Goal: Task Accomplishment & Management: Manage account settings

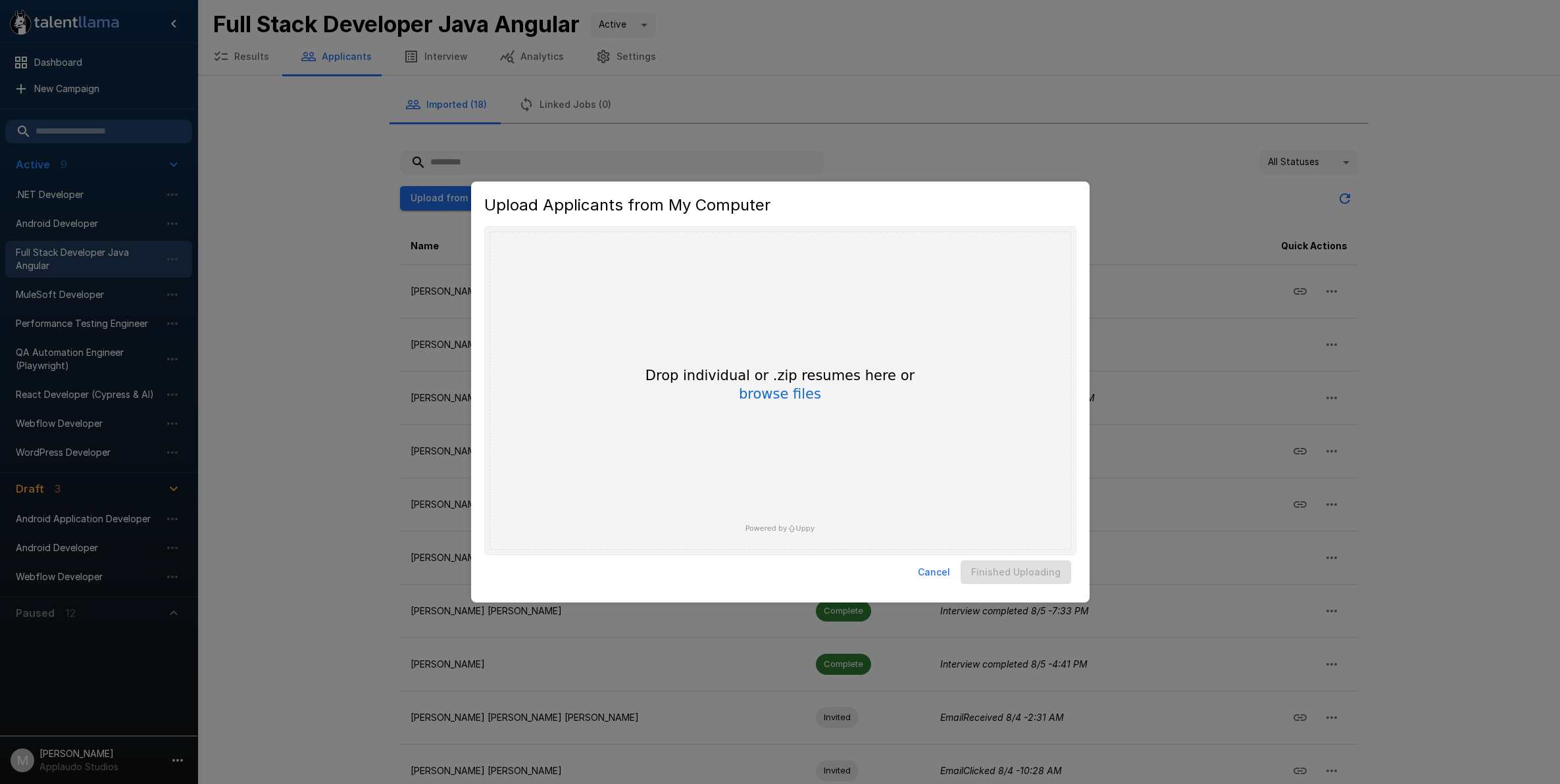
scroll to position [69, 0]
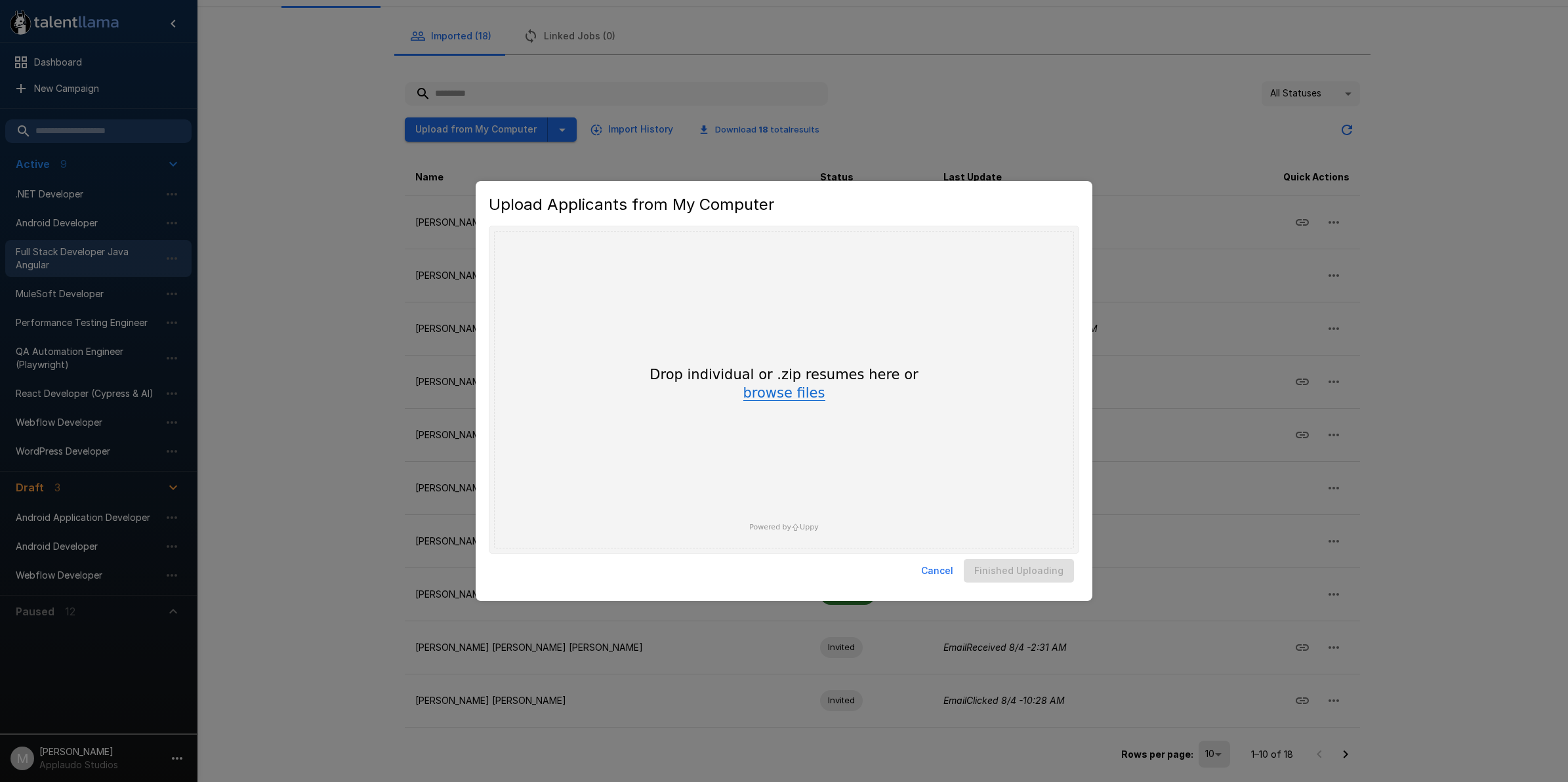
click at [792, 391] on button "browse files" at bounding box center [784, 394] width 82 height 15
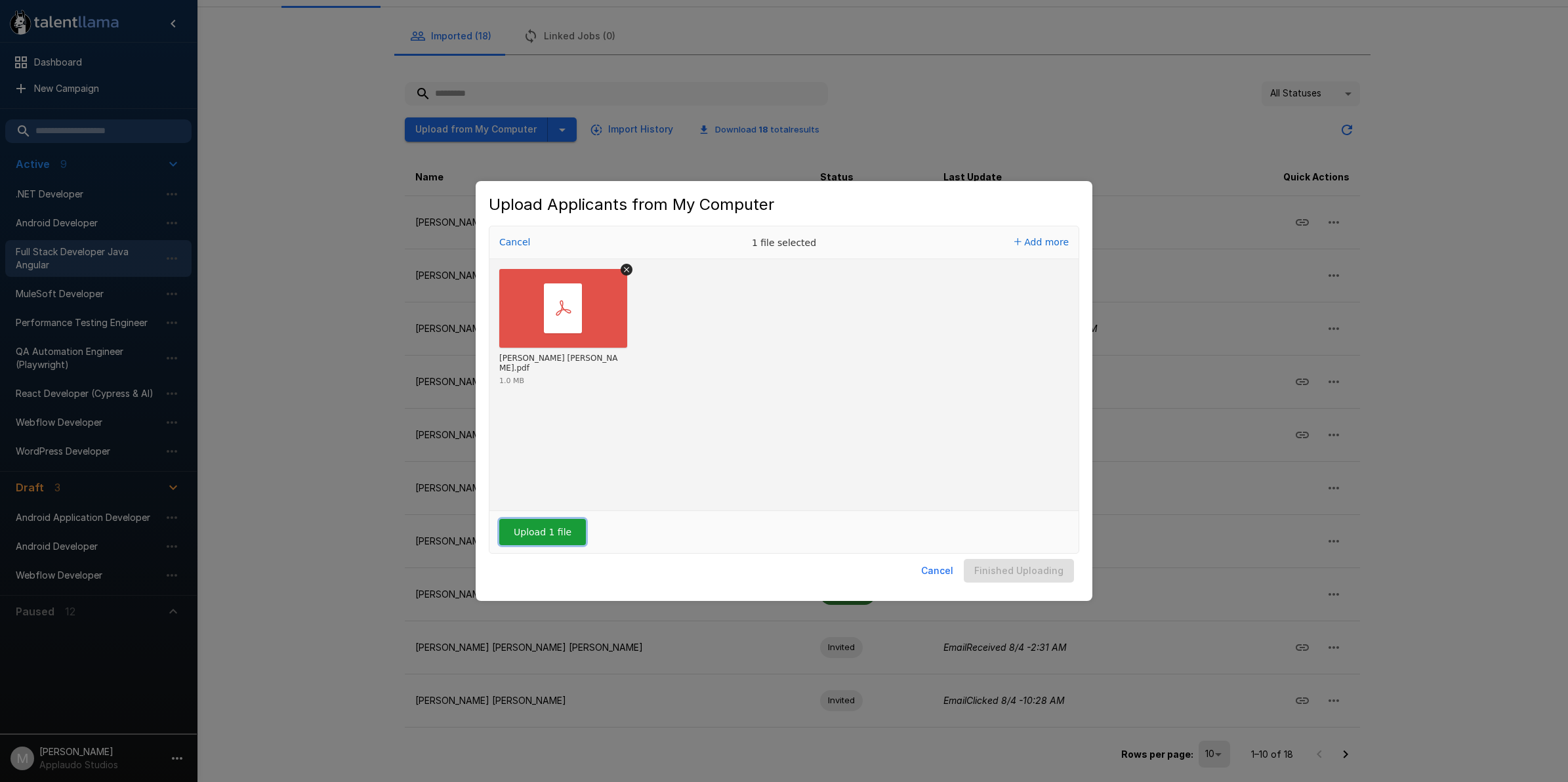
click at [565, 542] on button "Upload 1 file" at bounding box center [542, 532] width 87 height 26
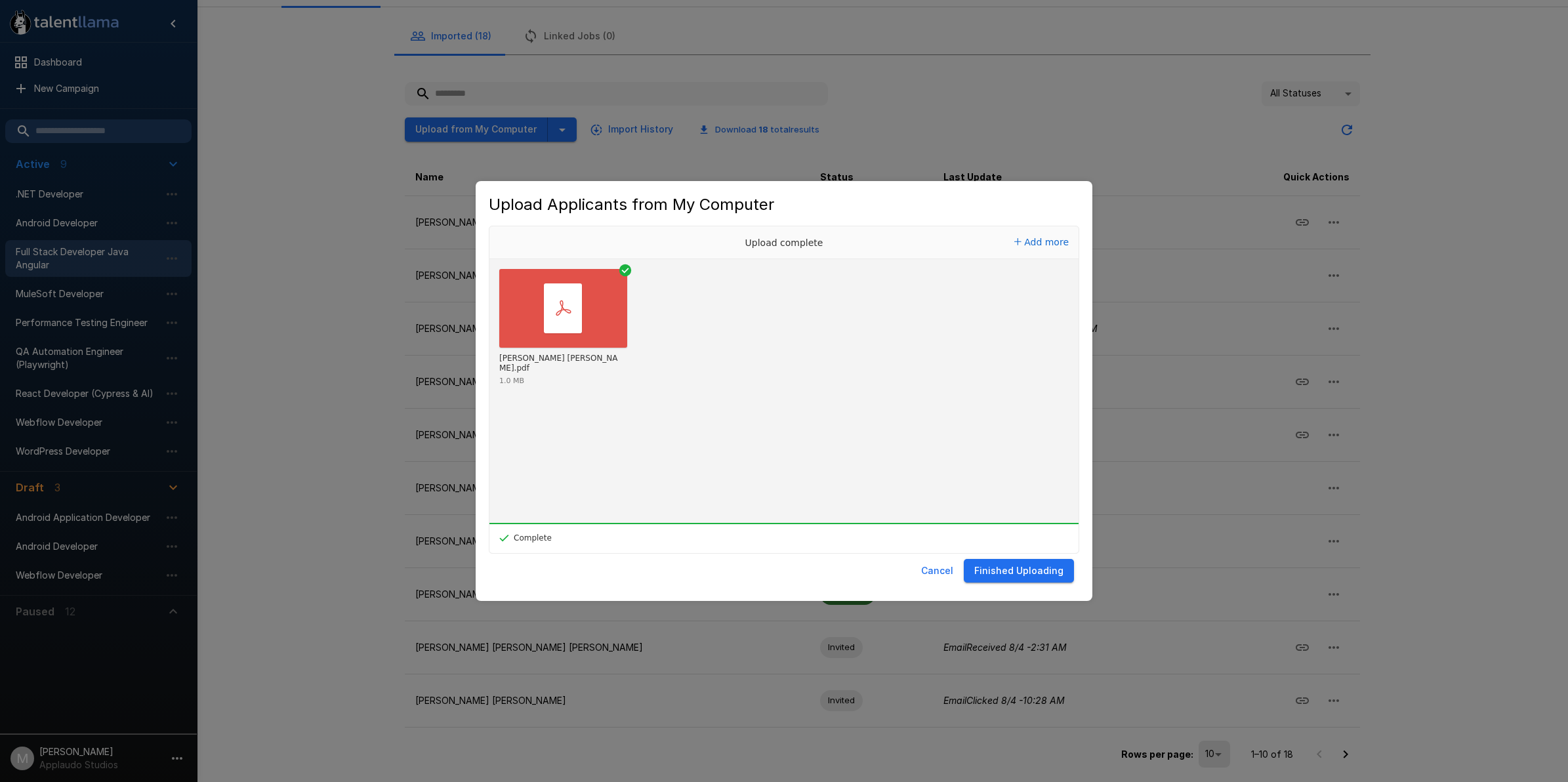
click at [1023, 570] on button "Finished Uploading" at bounding box center [1019, 571] width 110 height 24
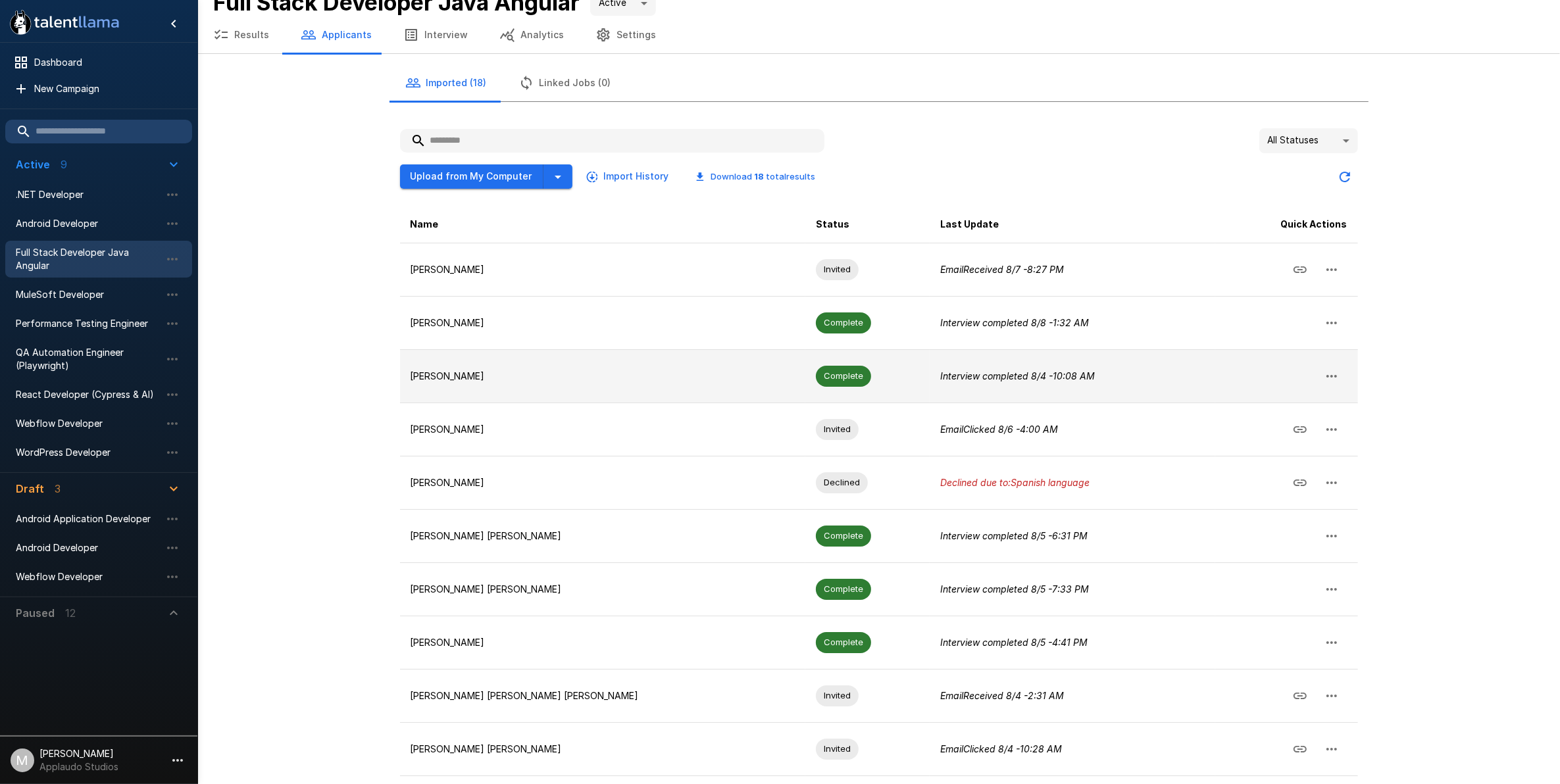
scroll to position [0, 0]
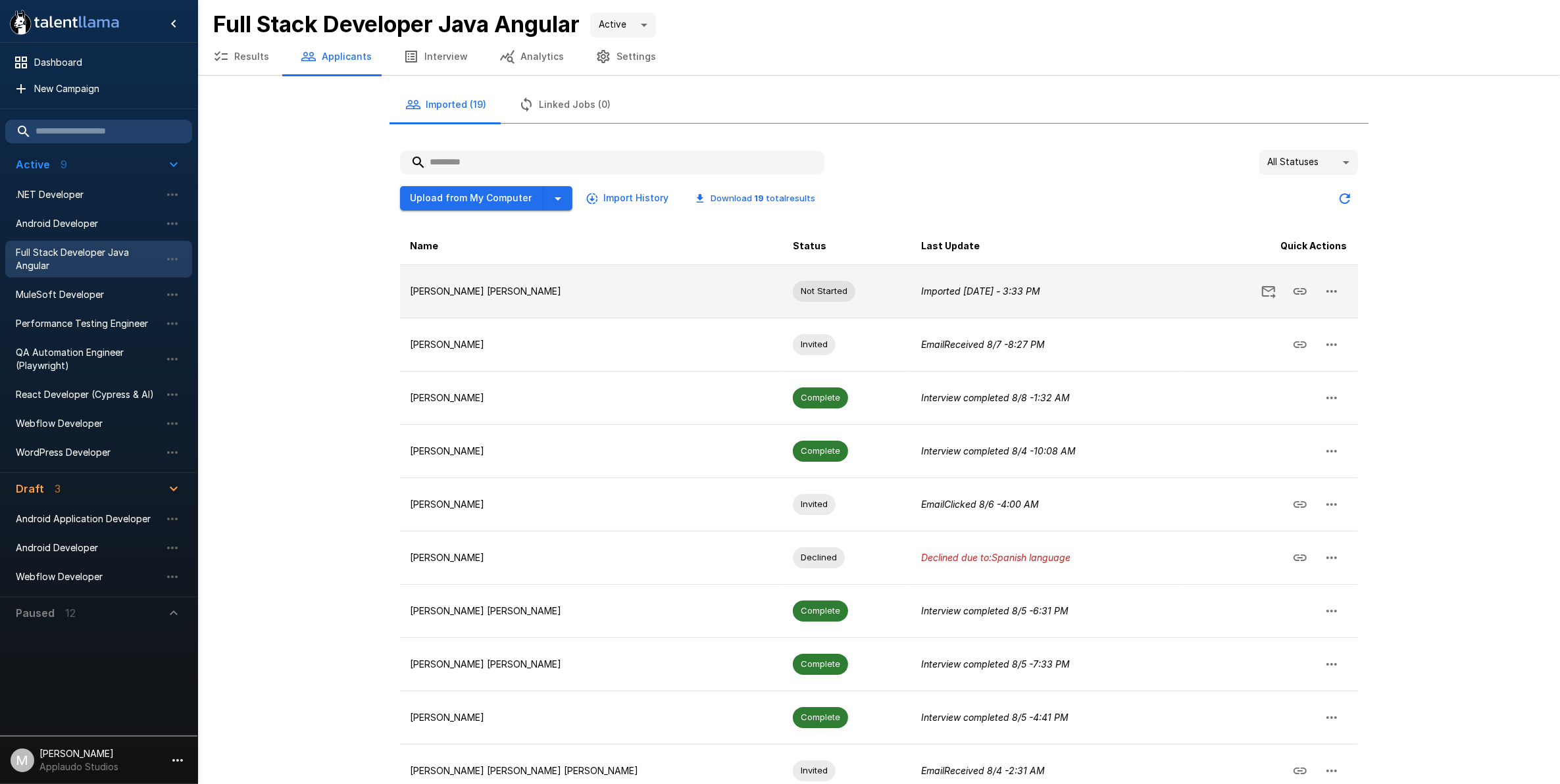
click at [1274, 285] on icon "Send Invitation" at bounding box center [1268, 291] width 15 height 15
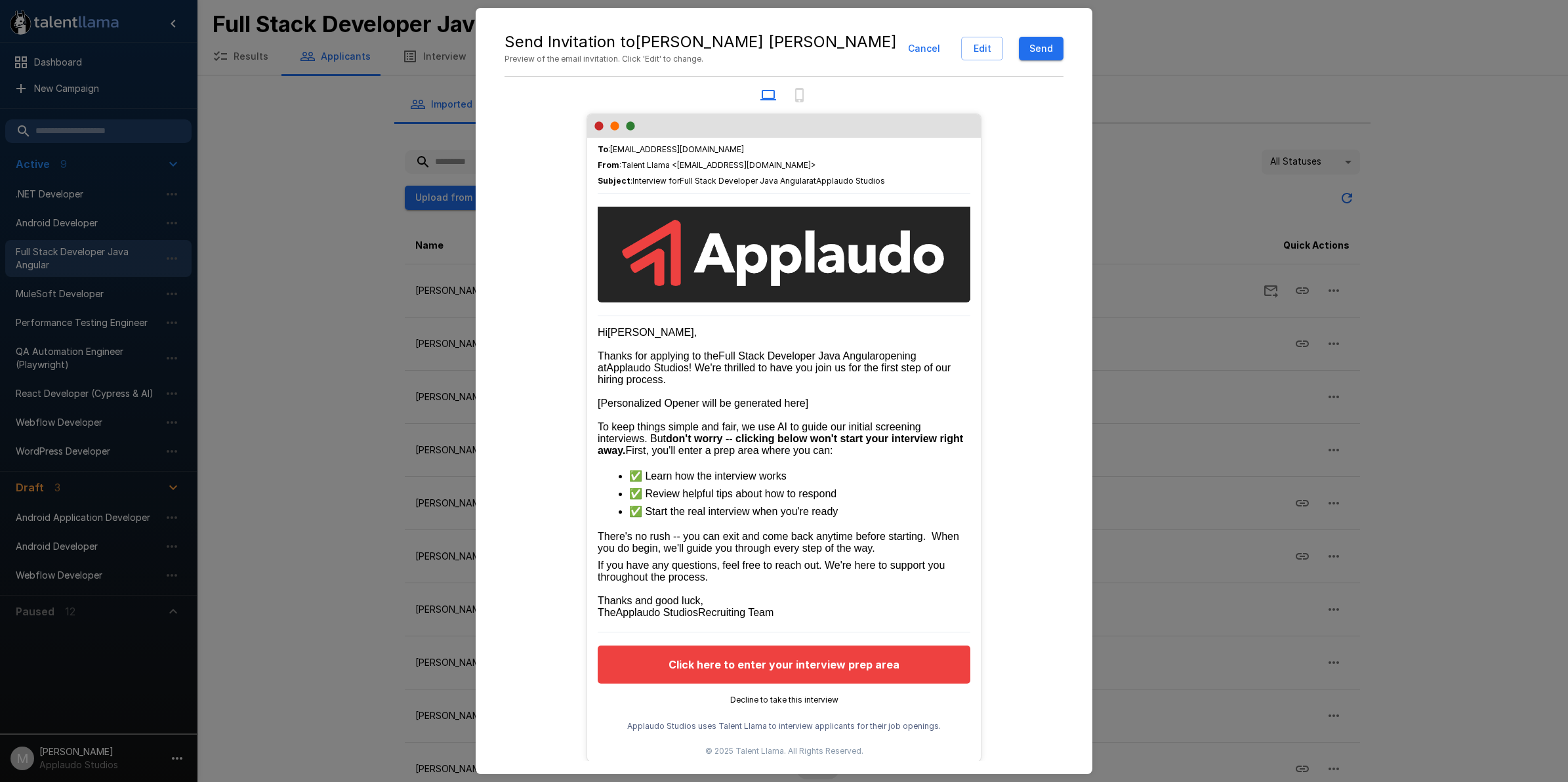
click at [930, 43] on button "Cancel" at bounding box center [924, 48] width 43 height 24
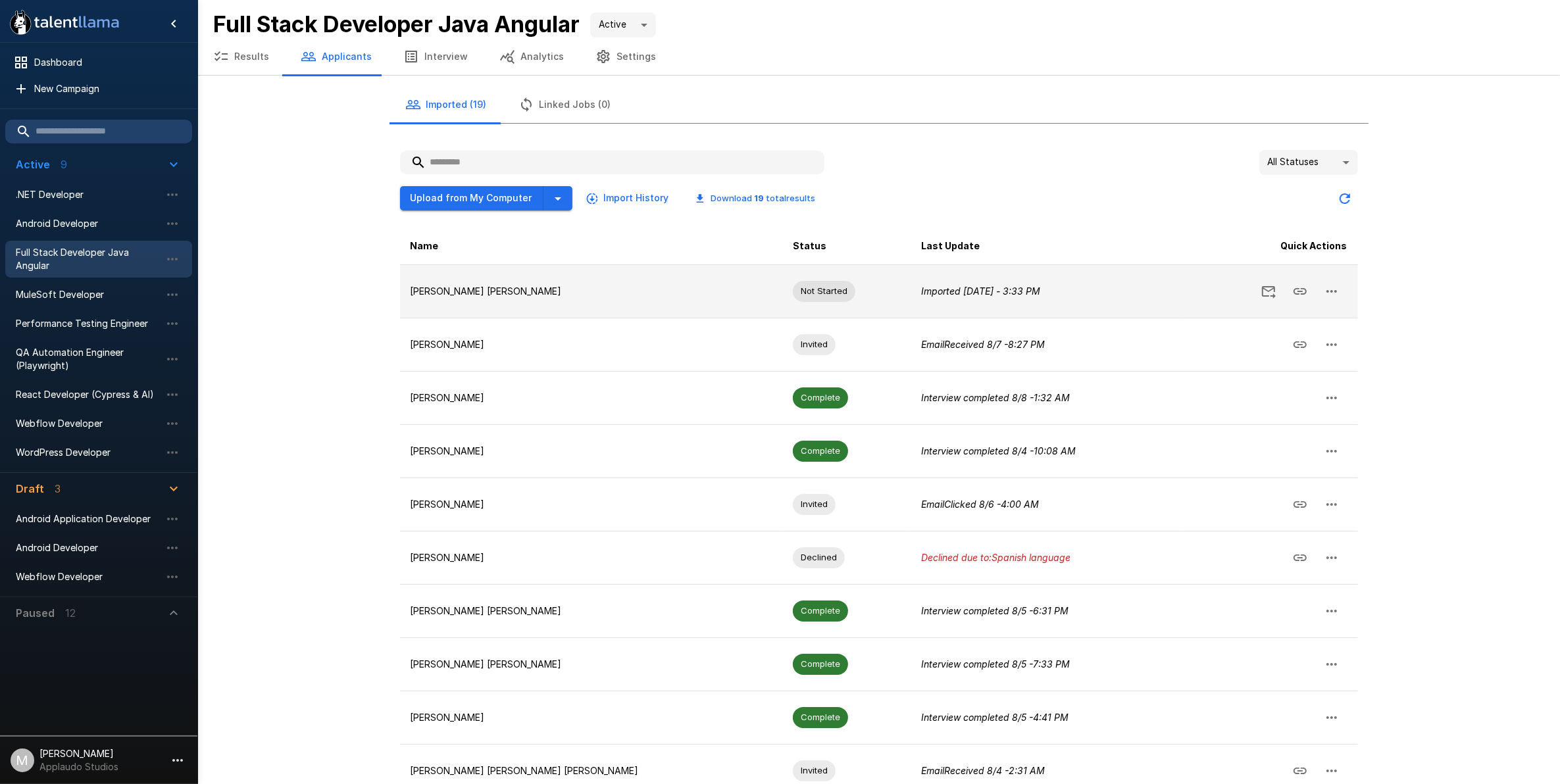
click at [1335, 291] on icon "button" at bounding box center [1331, 292] width 10 height 3
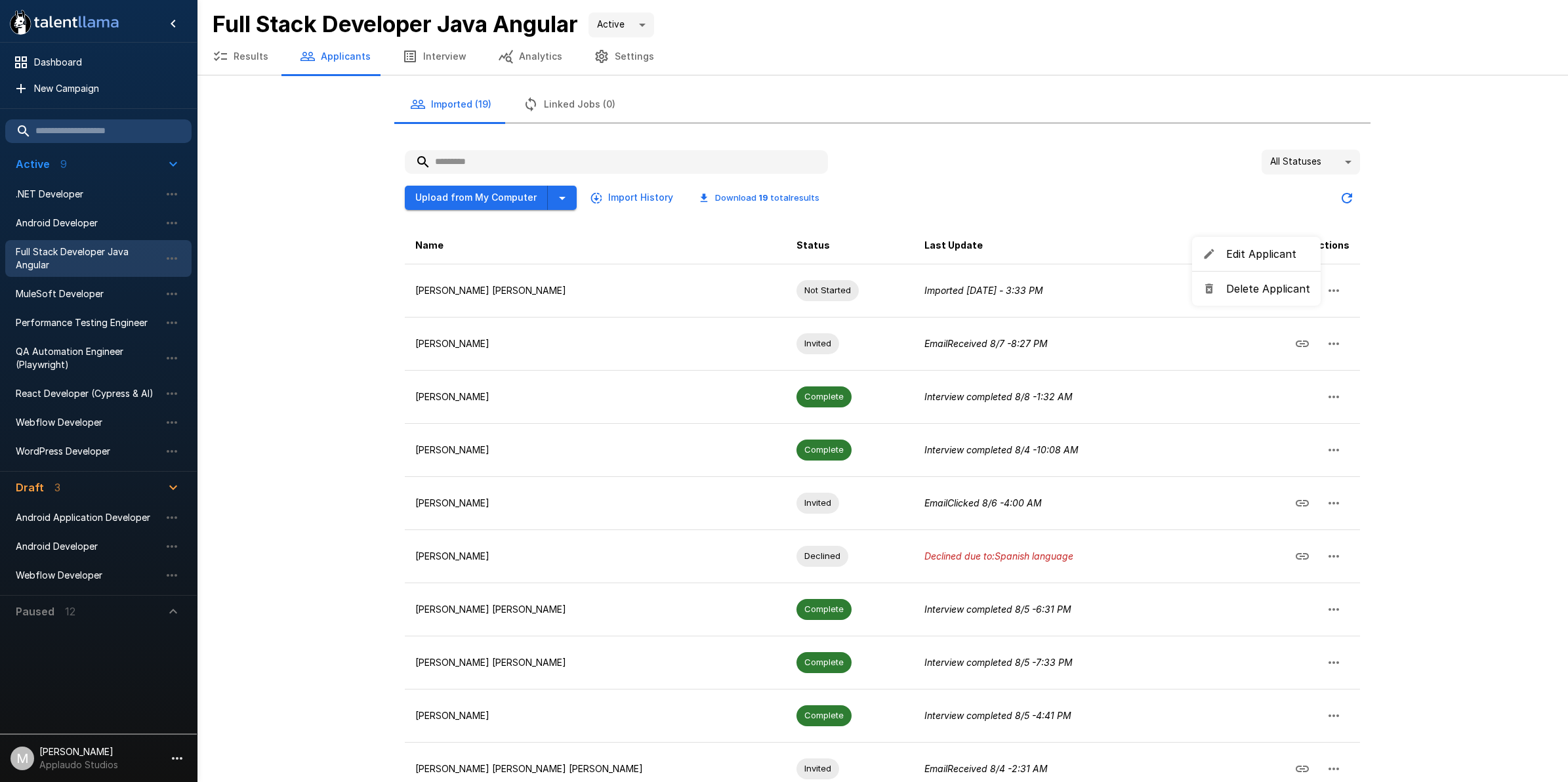
click at [1277, 253] on span "Edit Applicant" at bounding box center [1268, 253] width 84 height 15
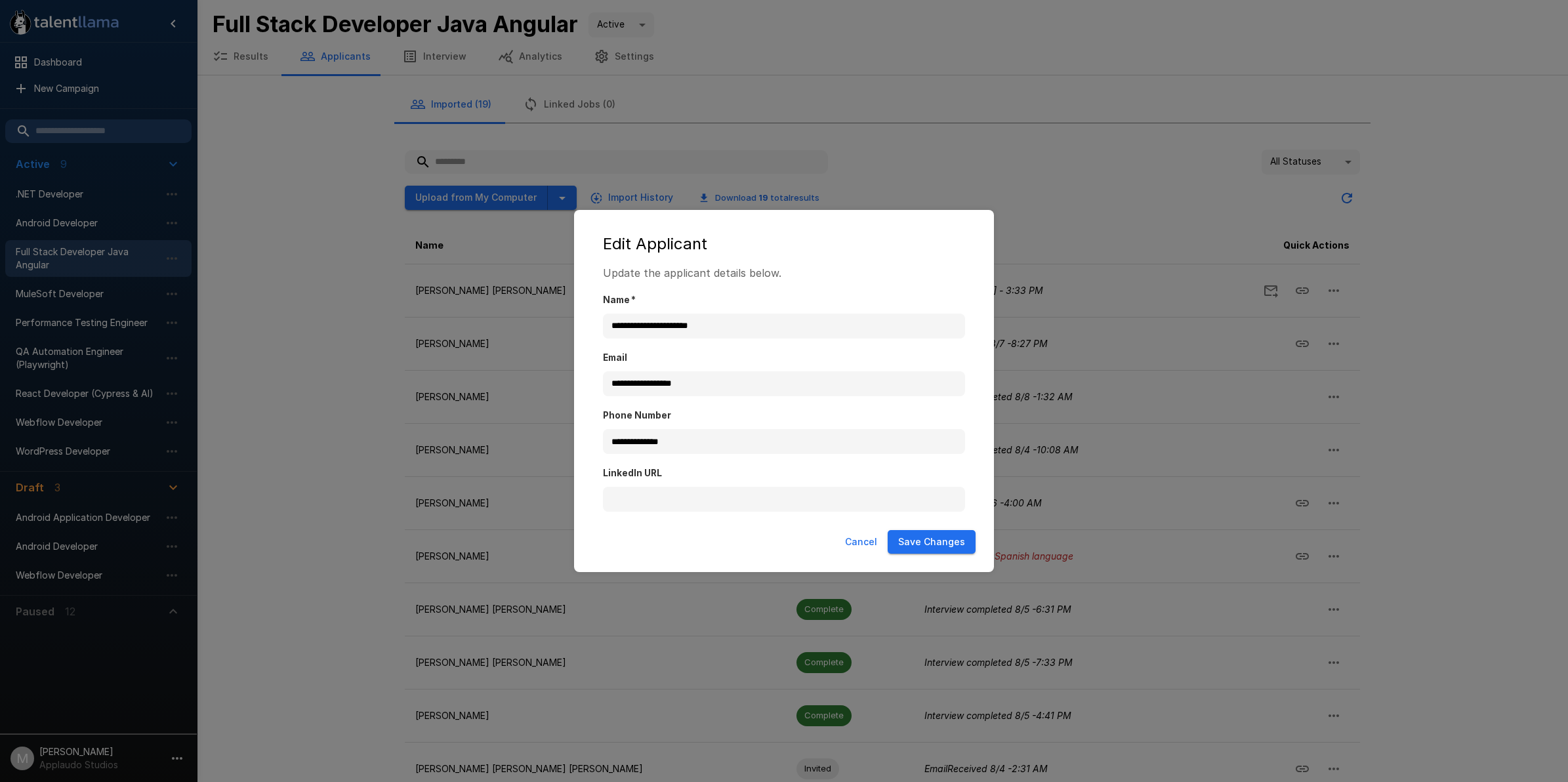
click at [857, 546] on button "Cancel" at bounding box center [861, 542] width 43 height 24
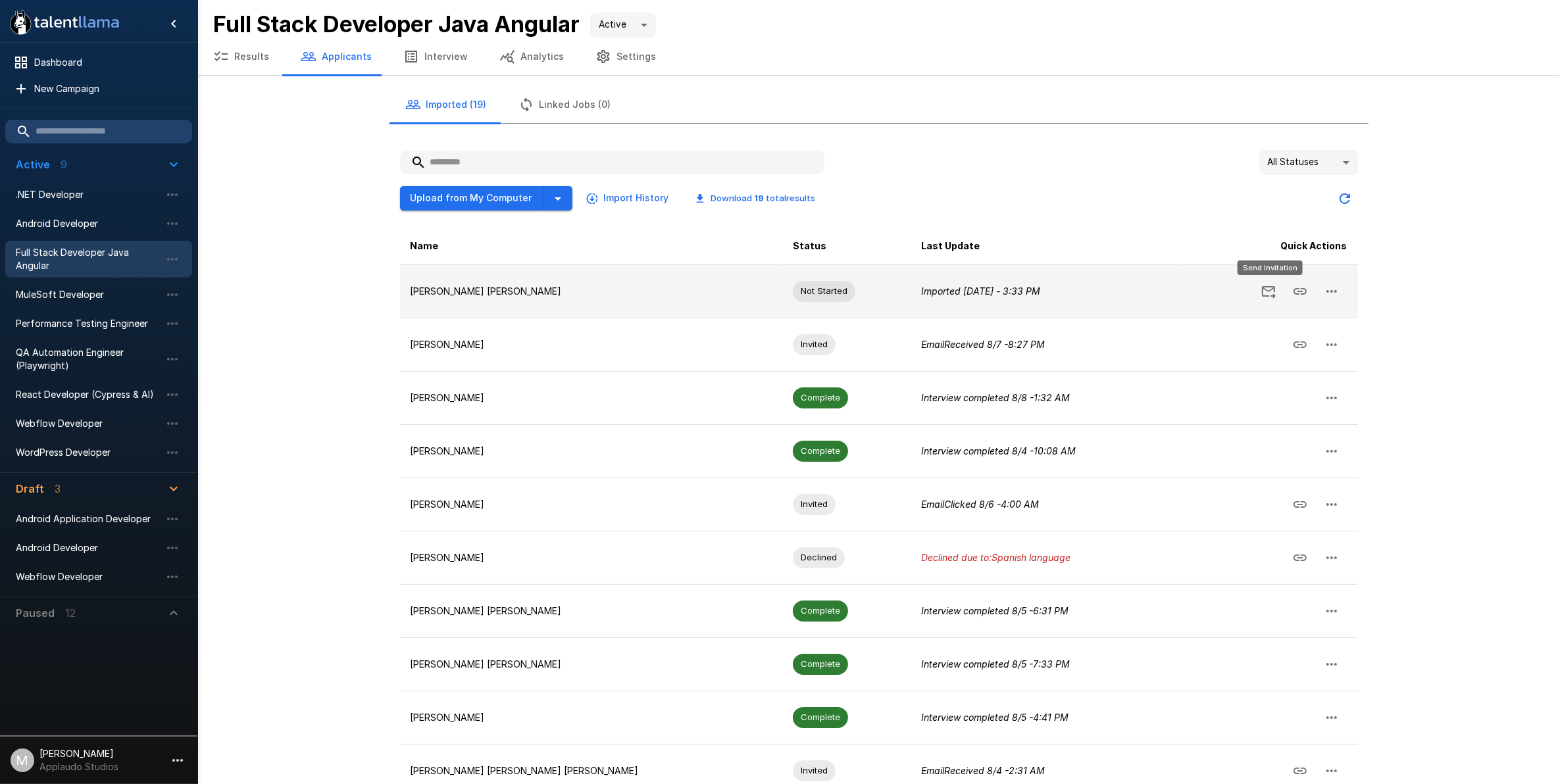
click at [1268, 283] on div "Send Invitation" at bounding box center [1270, 272] width 68 height 25
click at [1260, 290] on icon "Send Invitation" at bounding box center [1268, 291] width 15 height 15
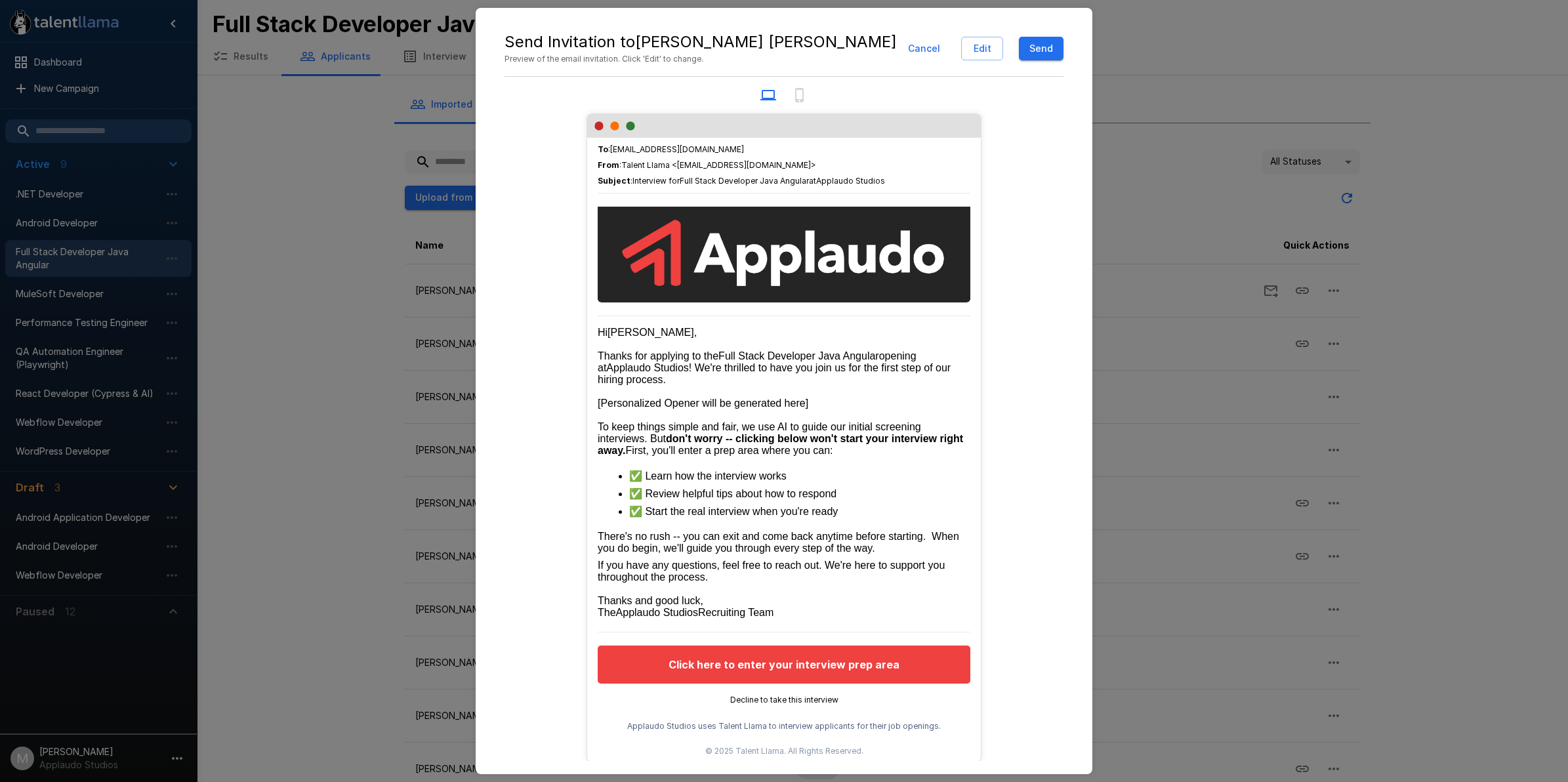
click at [1040, 49] on button "Send" at bounding box center [1041, 48] width 45 height 24
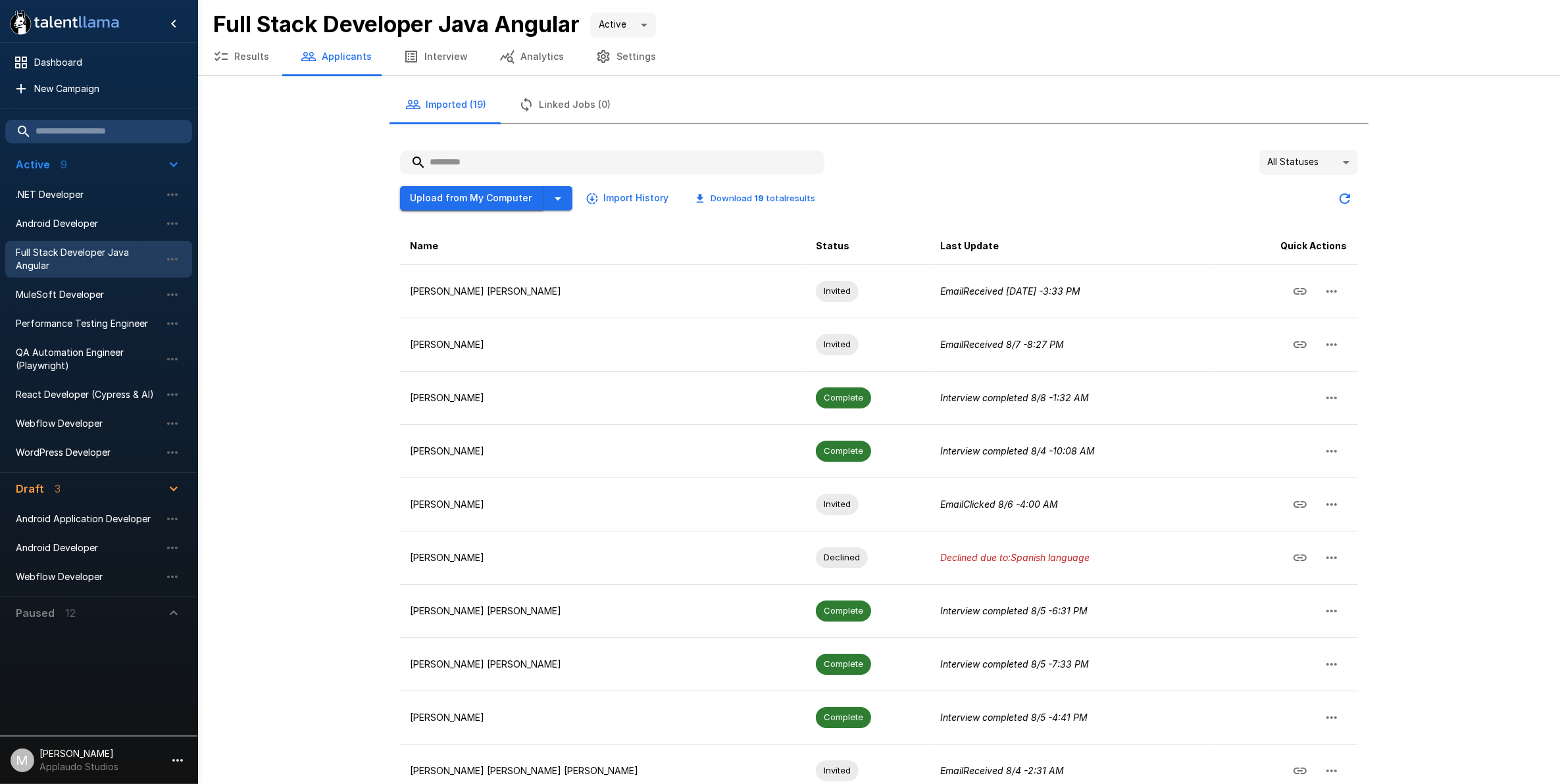
click at [454, 199] on button "Upload from My Computer" at bounding box center [471, 198] width 144 height 24
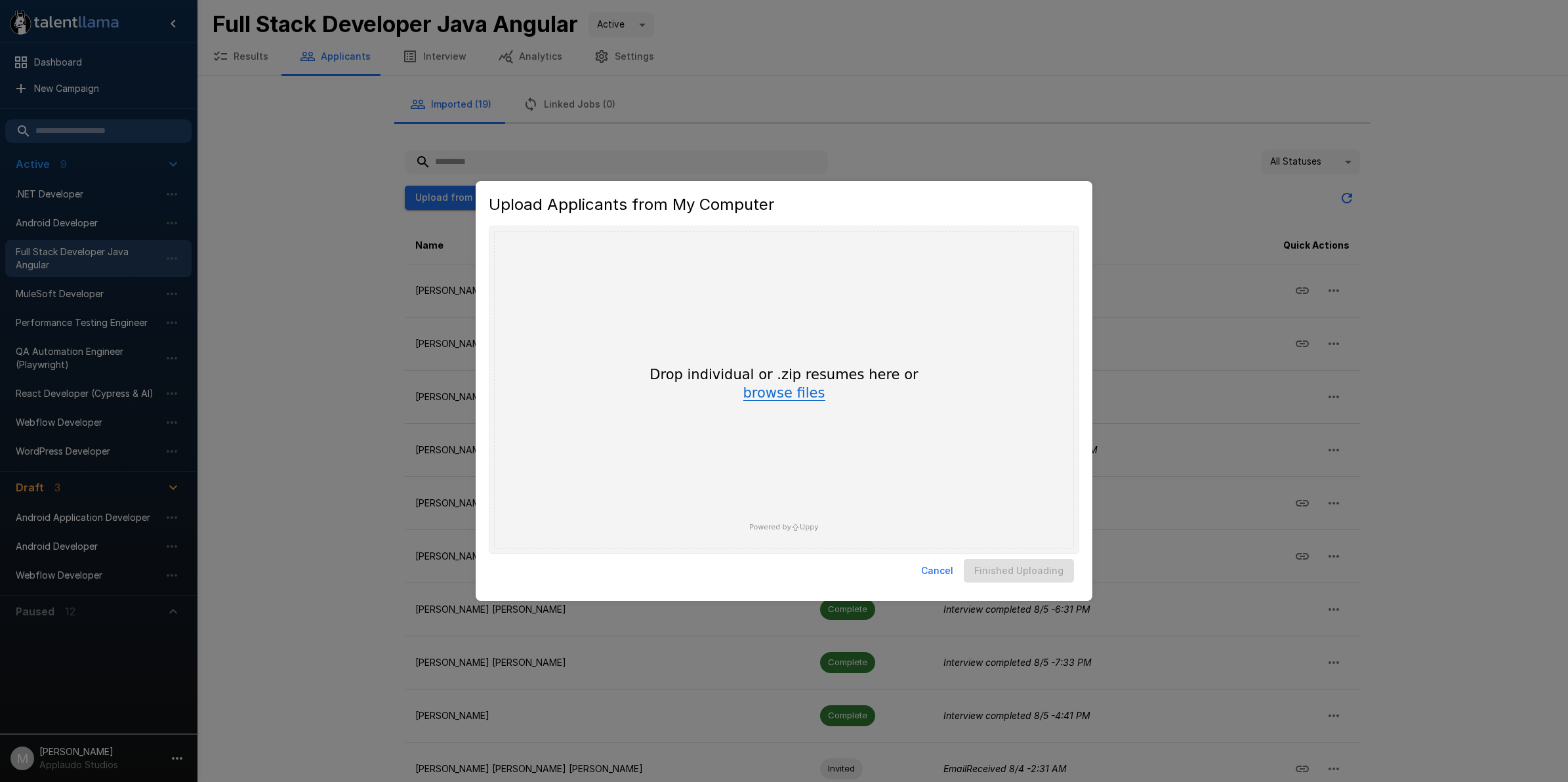
click at [775, 392] on button "browse files" at bounding box center [784, 394] width 82 height 15
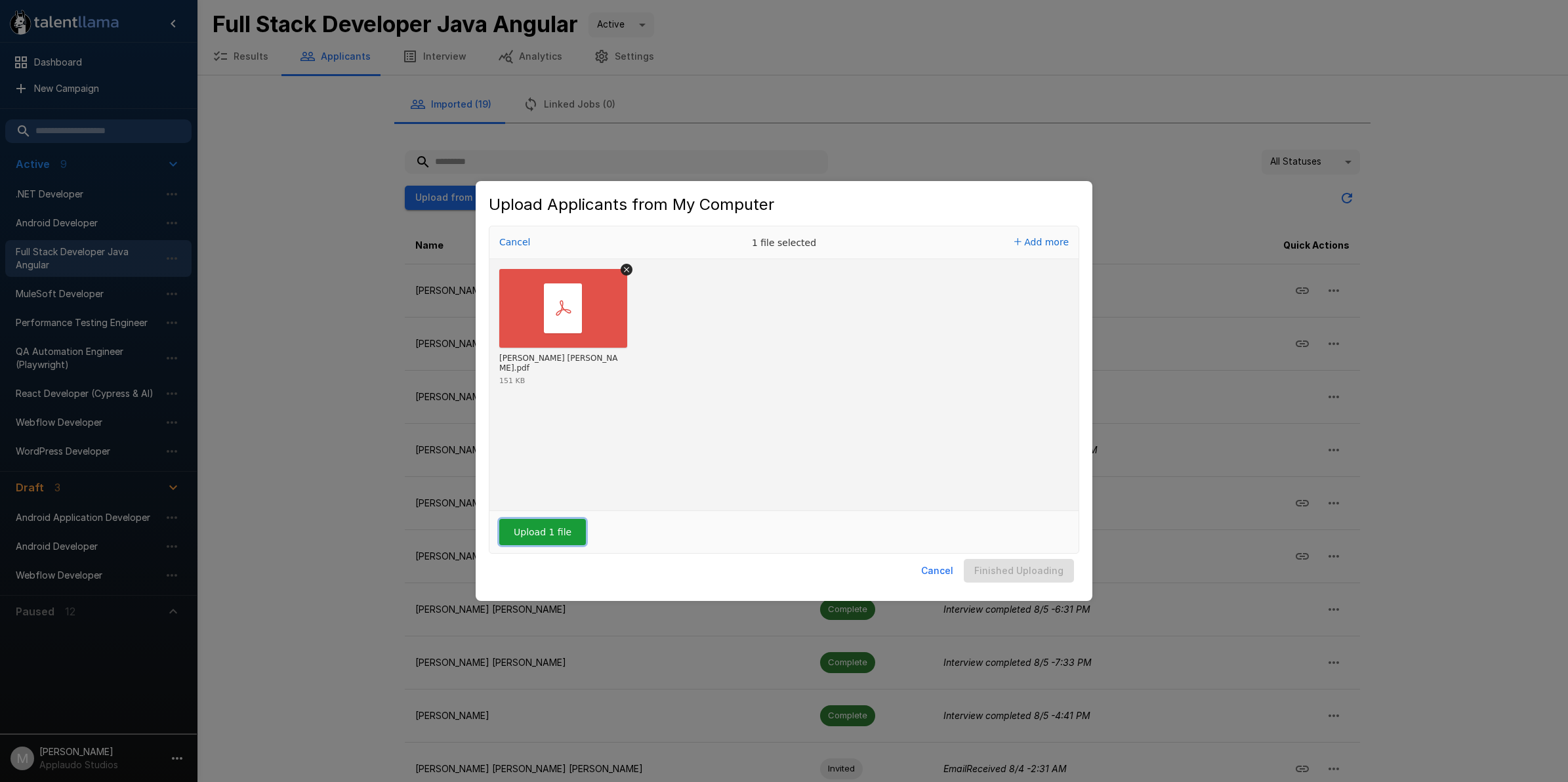
click at [540, 526] on button "Upload 1 file" at bounding box center [542, 532] width 87 height 26
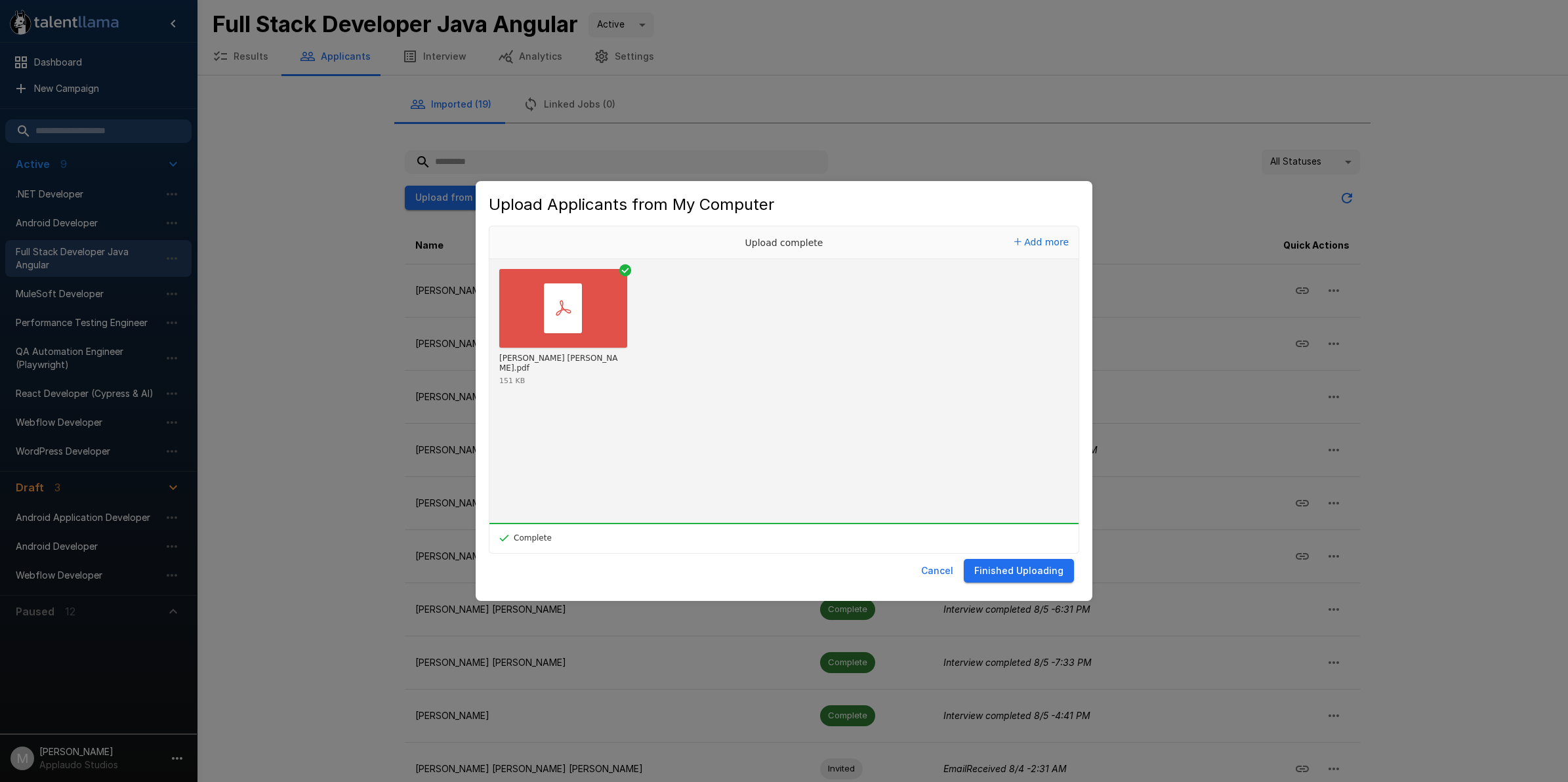
click at [1018, 571] on button "Finished Uploading" at bounding box center [1019, 571] width 110 height 24
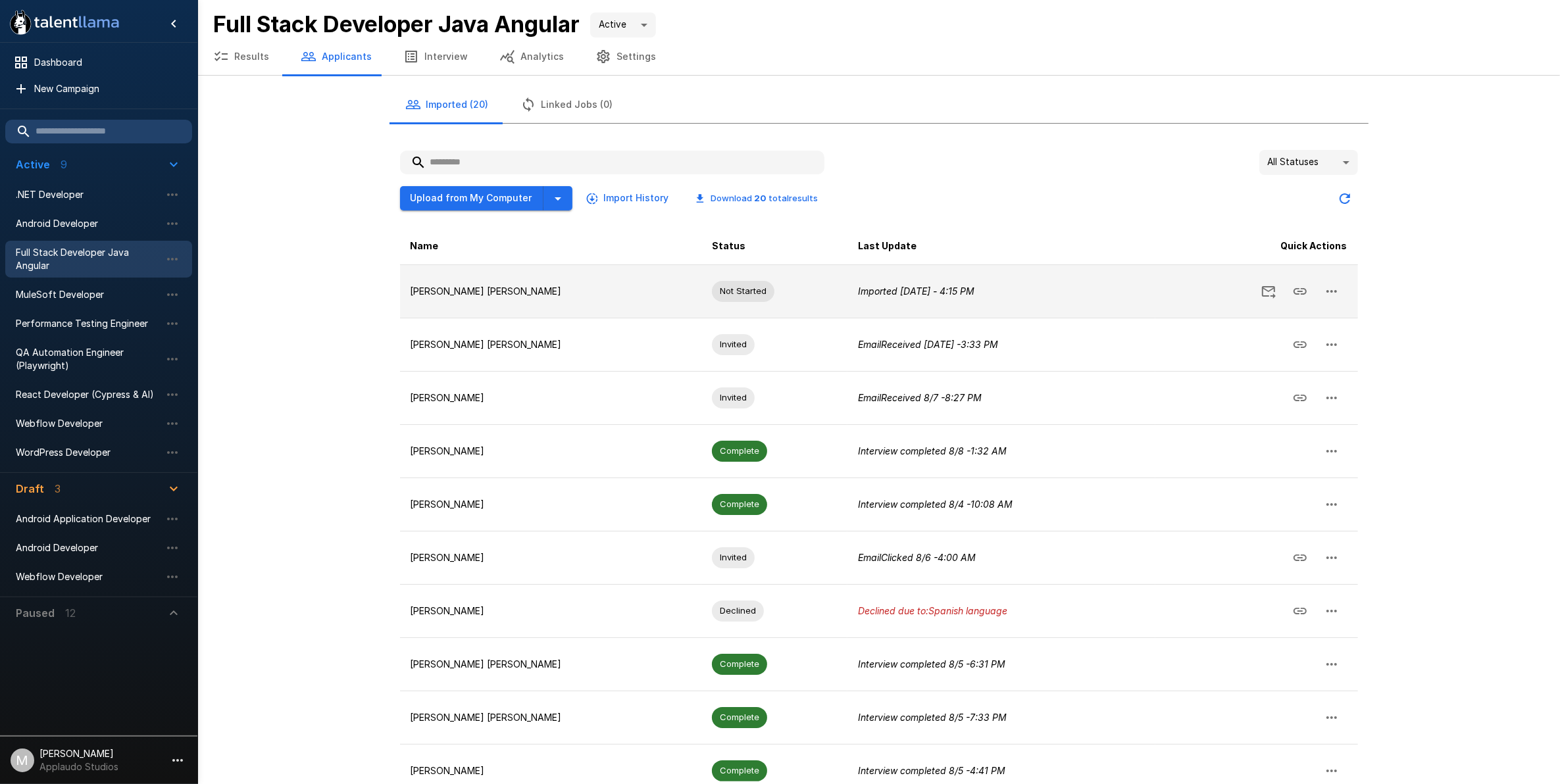
click at [1321, 297] on button "button" at bounding box center [1331, 291] width 32 height 32
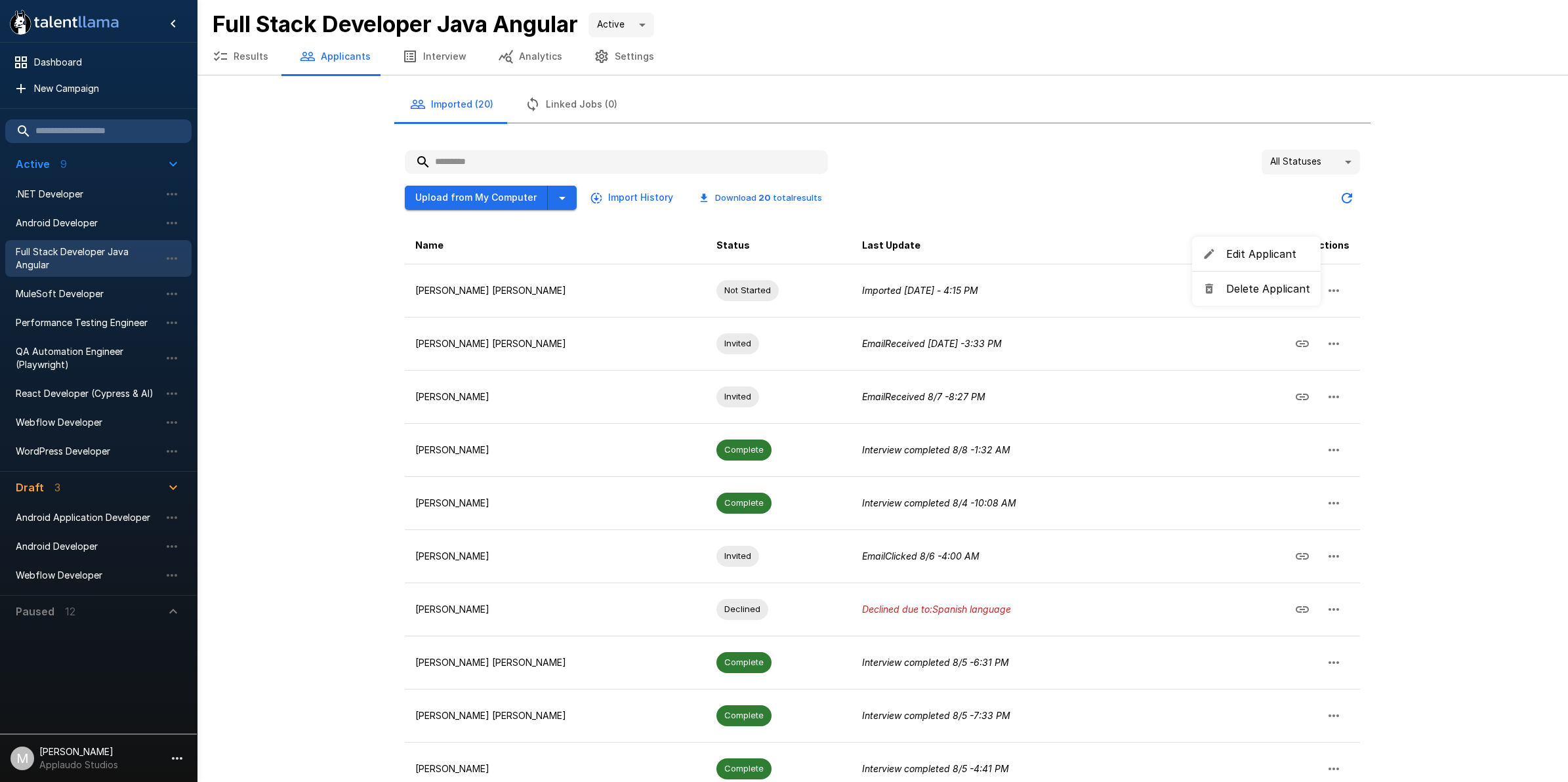
click at [1339, 286] on div at bounding box center [784, 391] width 1568 height 782
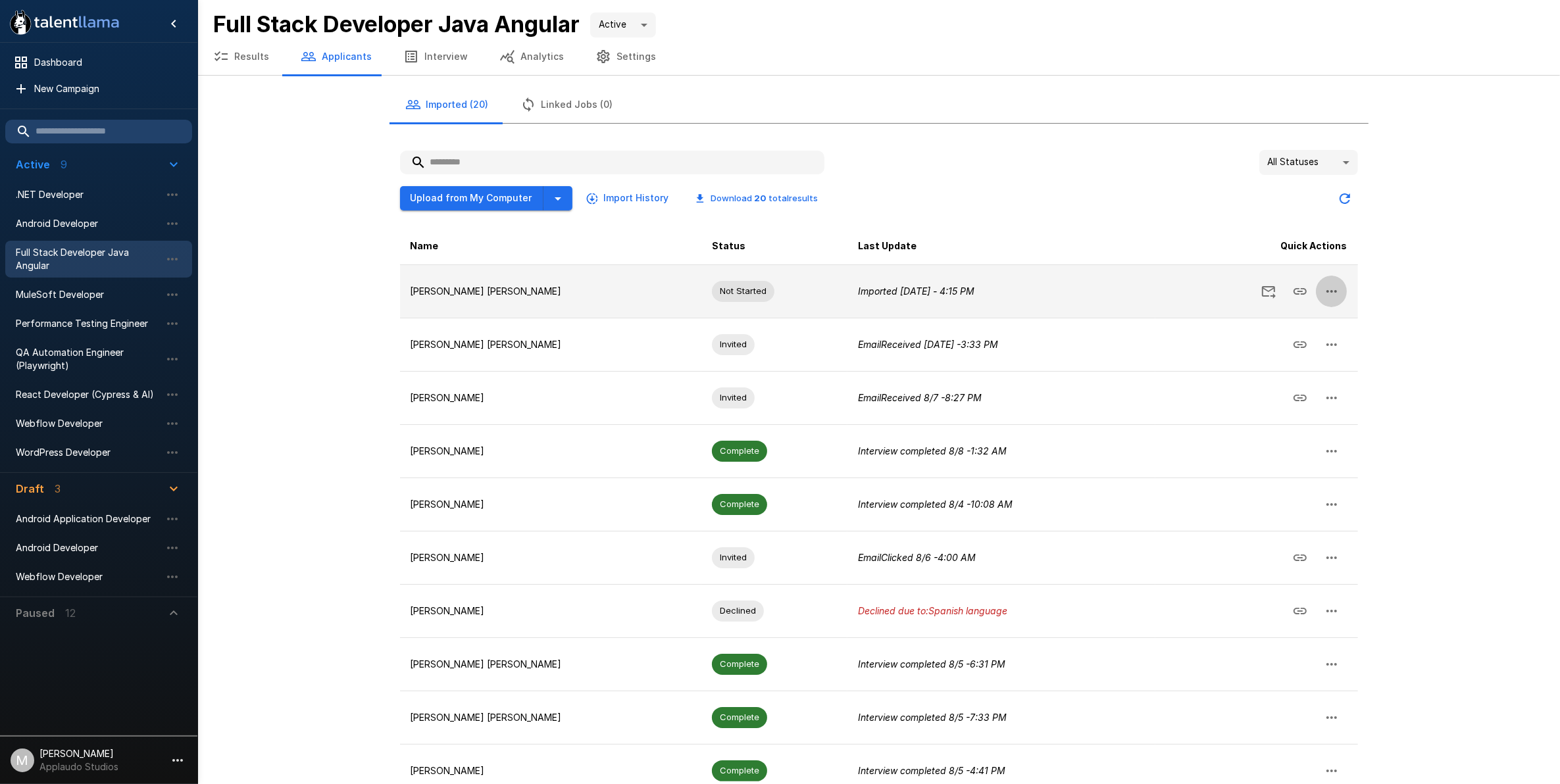
click at [1336, 294] on icon "button" at bounding box center [1331, 291] width 15 height 15
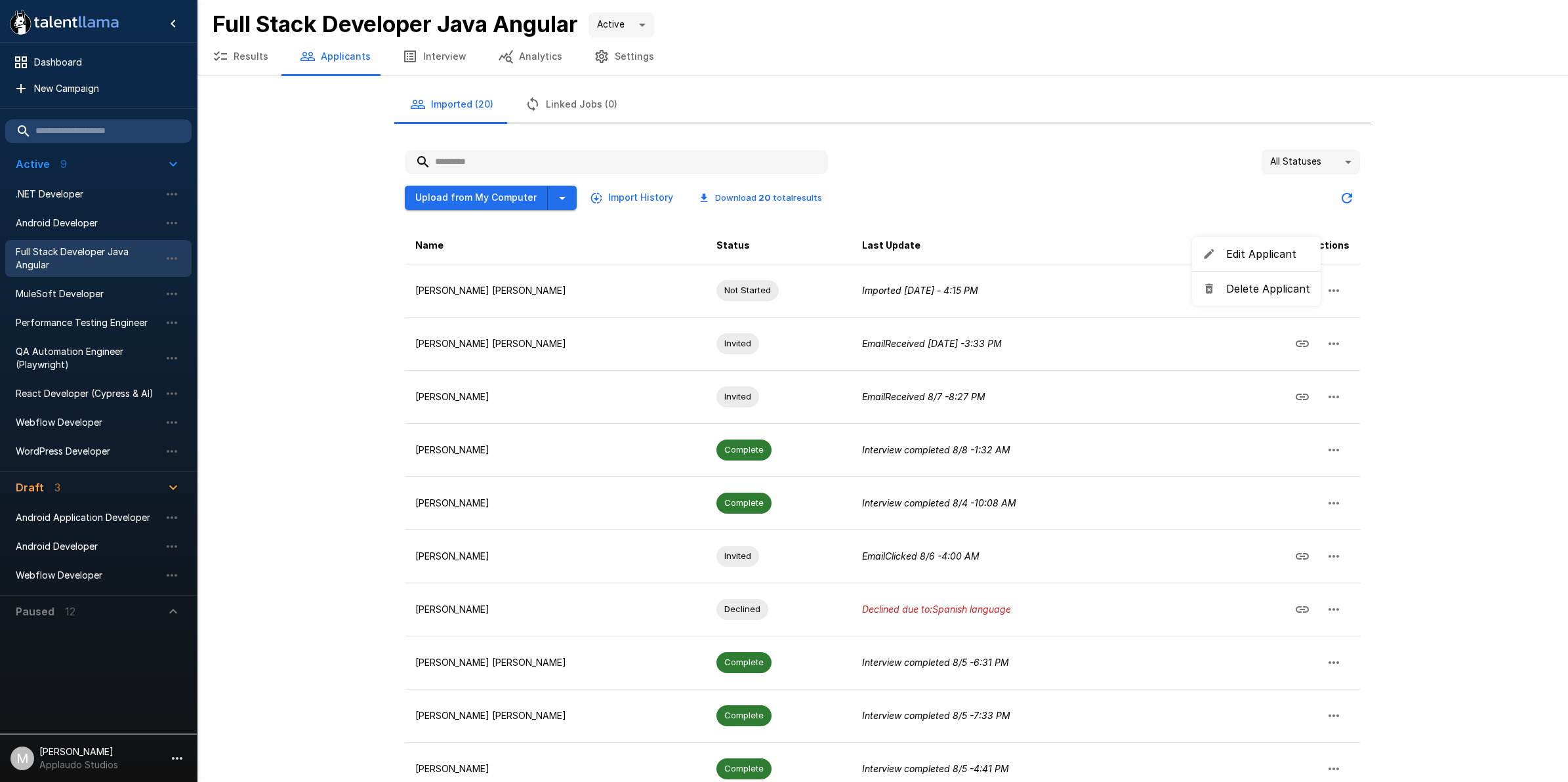
click at [1284, 253] on span "Edit Applicant" at bounding box center [1268, 253] width 84 height 15
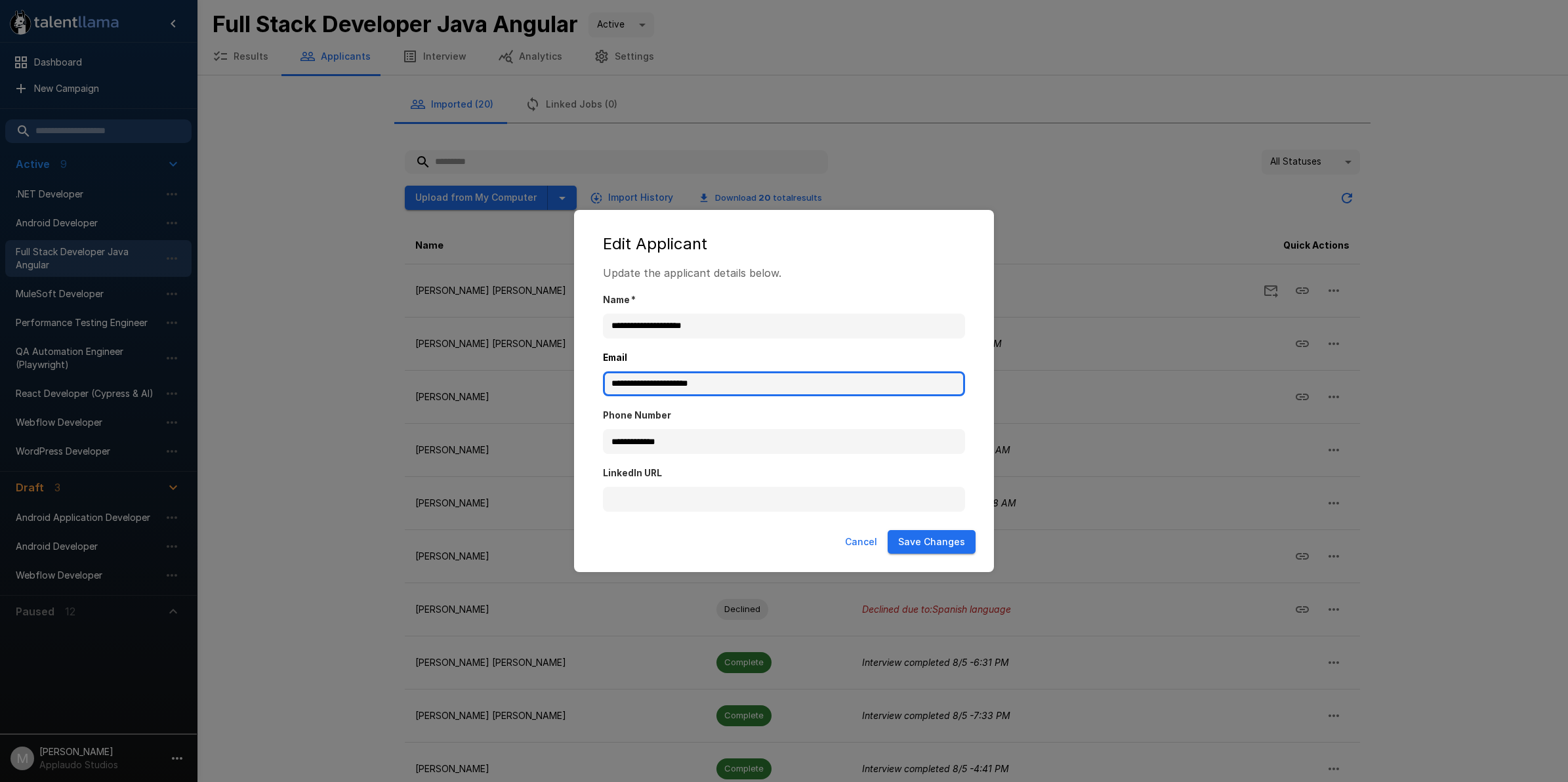
drag, startPoint x: 739, startPoint y: 385, endPoint x: 594, endPoint y: 382, distance: 145.0
click at [594, 382] on div "**********" at bounding box center [784, 395] width 393 height 260
paste input "text"
type input "**********"
click at [940, 533] on button "Save Changes" at bounding box center [932, 542] width 88 height 24
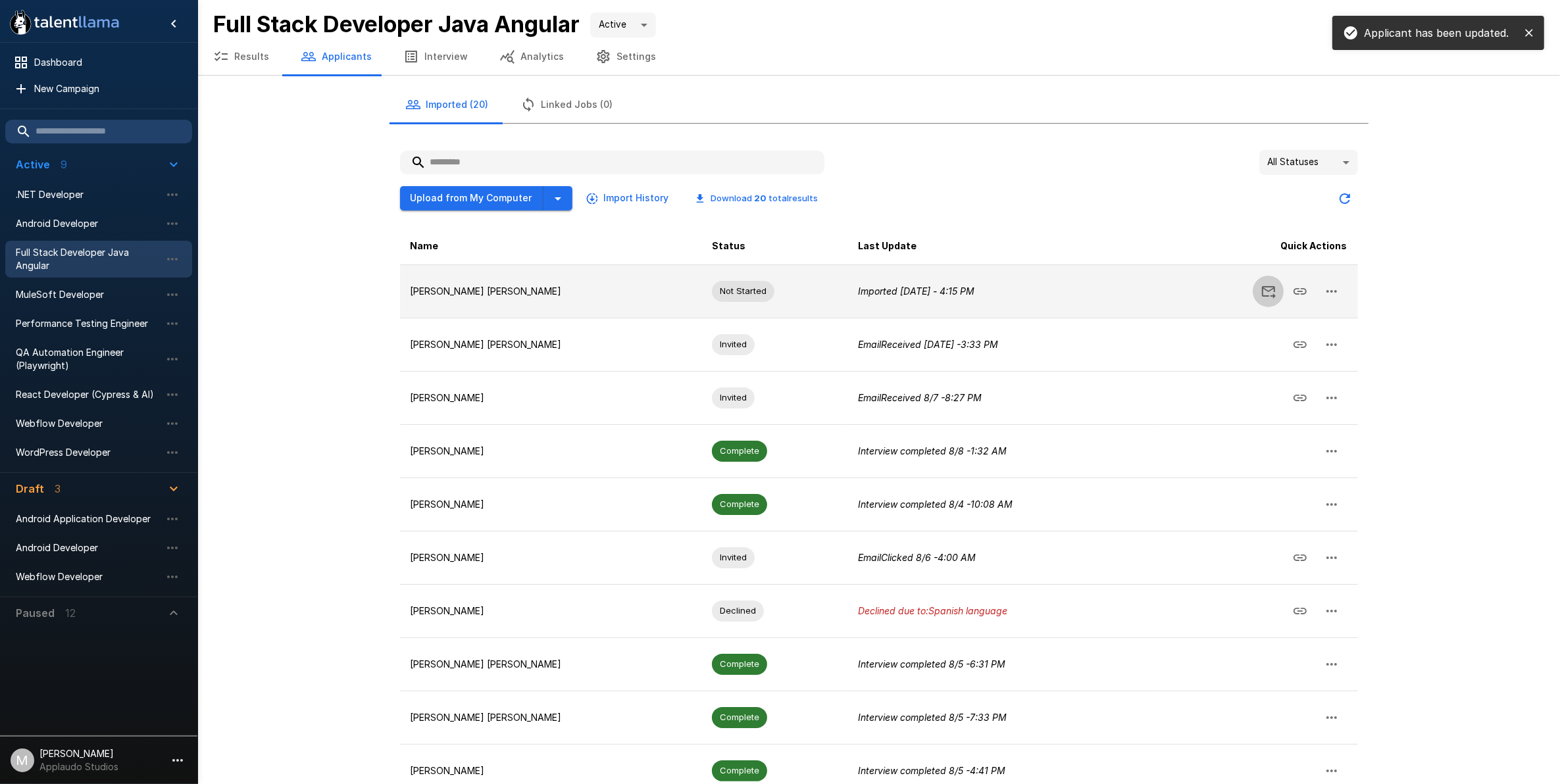
click at [1263, 286] on icon "Send Invitation" at bounding box center [1268, 292] width 14 height 13
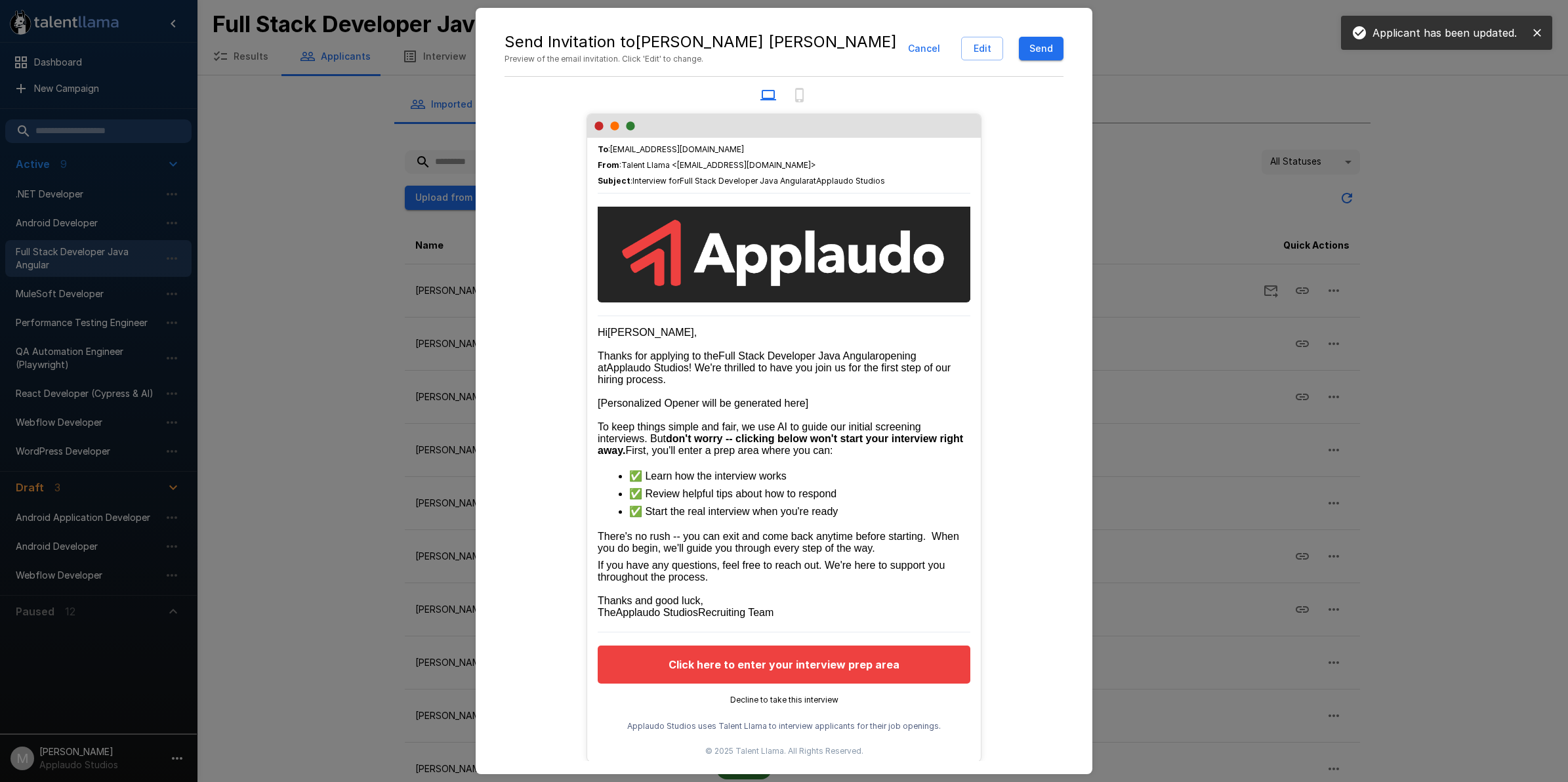
click at [1034, 48] on button "Send" at bounding box center [1041, 48] width 45 height 24
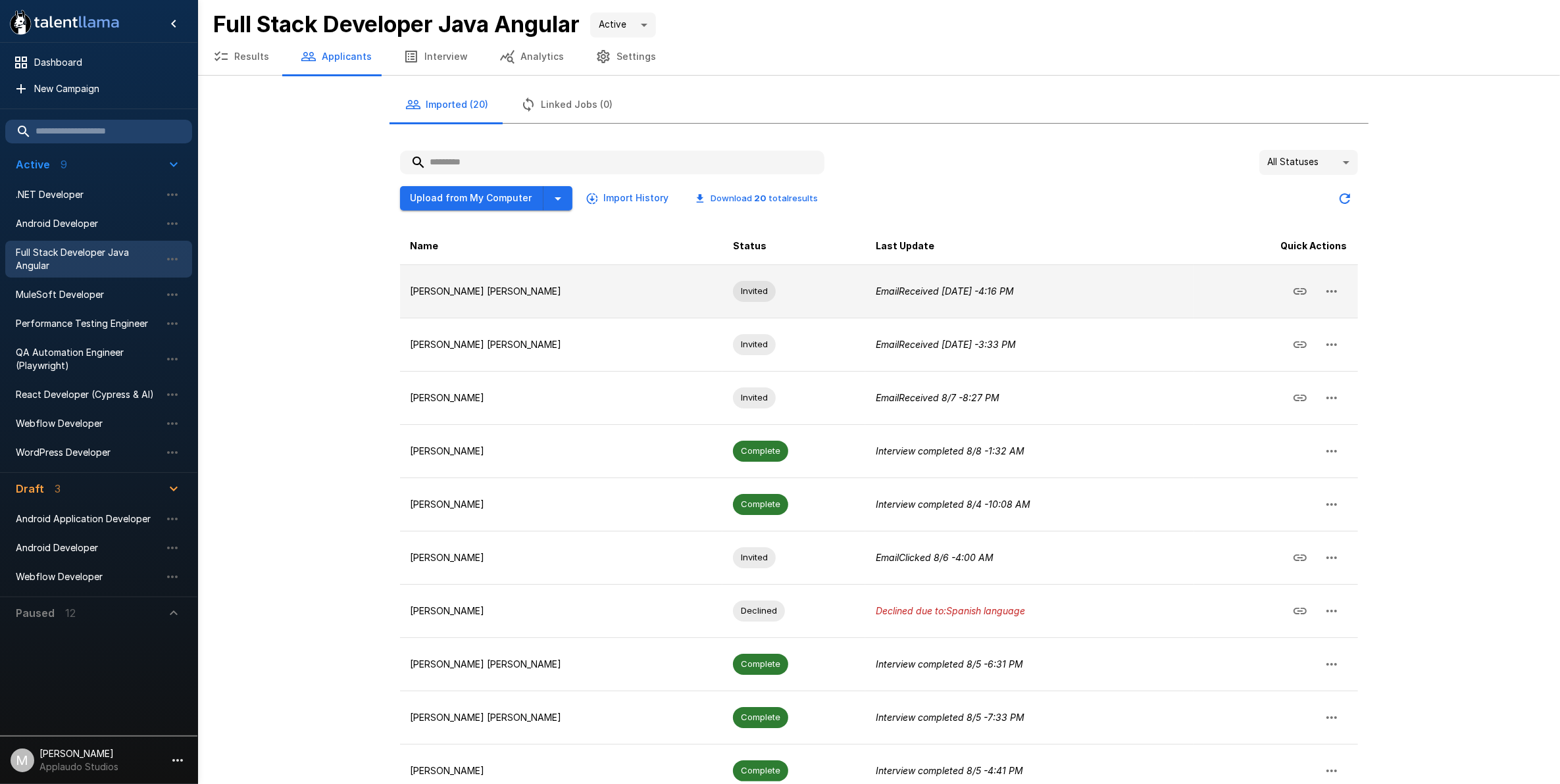
click at [1339, 293] on button "button" at bounding box center [1331, 291] width 32 height 32
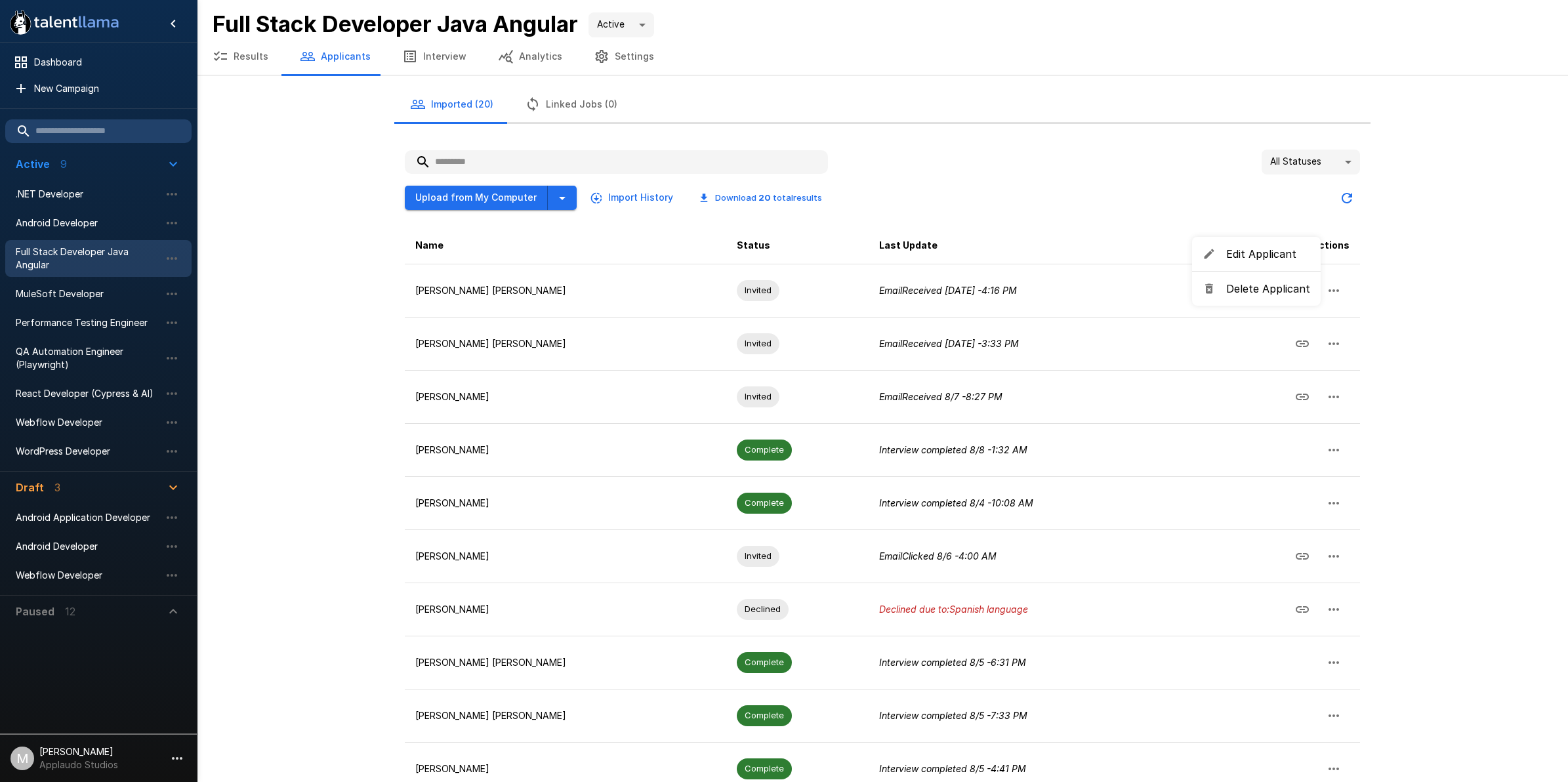
click at [1297, 256] on span "Edit Applicant" at bounding box center [1268, 253] width 84 height 15
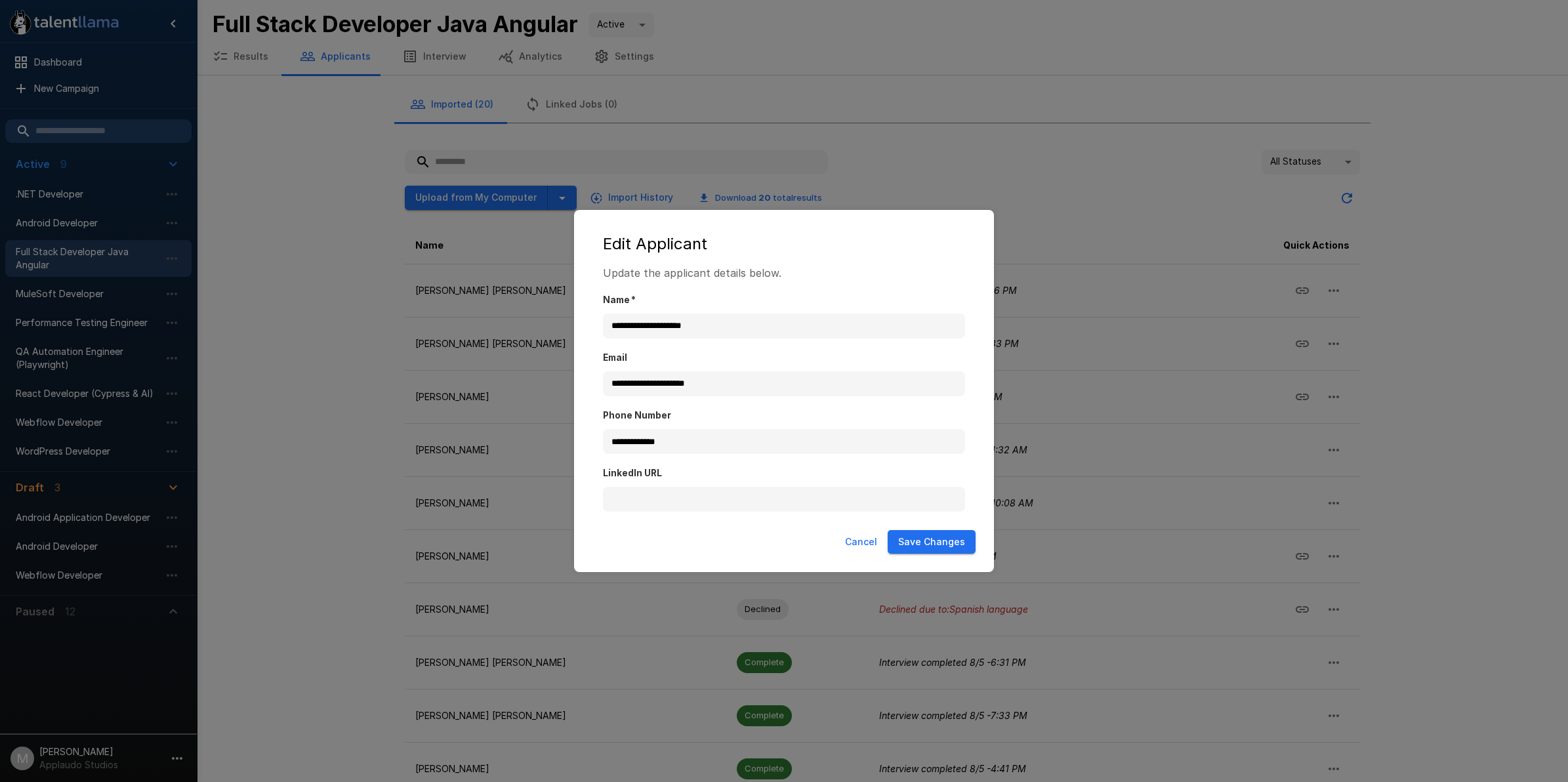
click at [857, 550] on button "Cancel" at bounding box center [861, 542] width 43 height 24
